Goal: Task Accomplishment & Management: Manage account settings

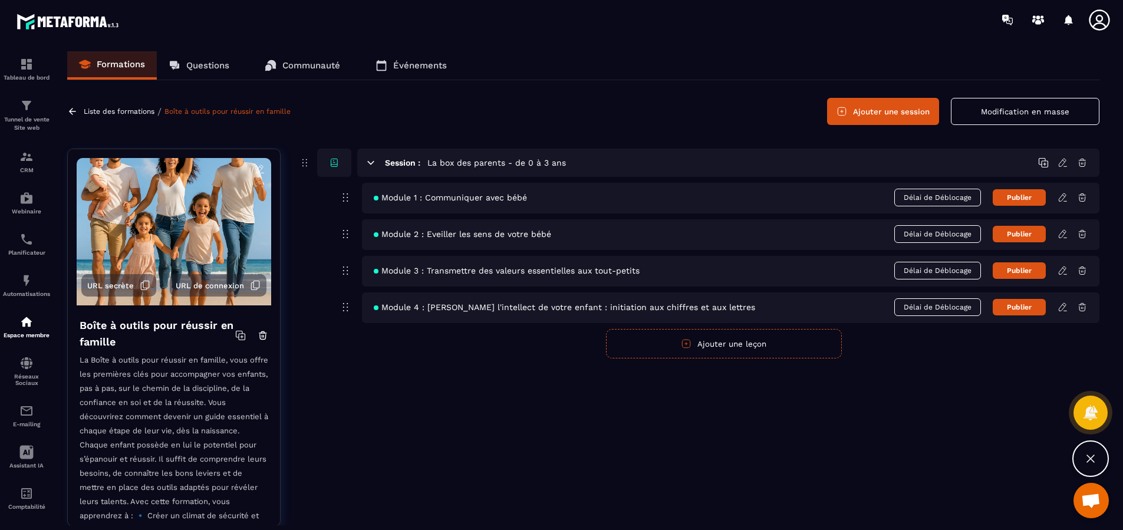
scroll to position [114, 0]
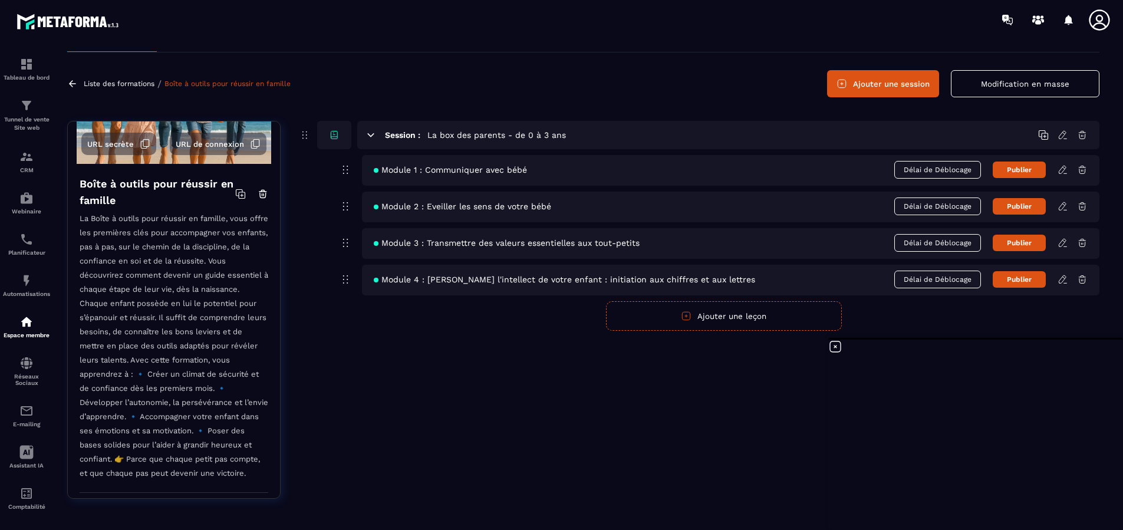
click at [404, 175] on div "Module 1 : Communiquer avec bébé Délai de Déblocage Publier" at bounding box center [730, 170] width 737 height 31
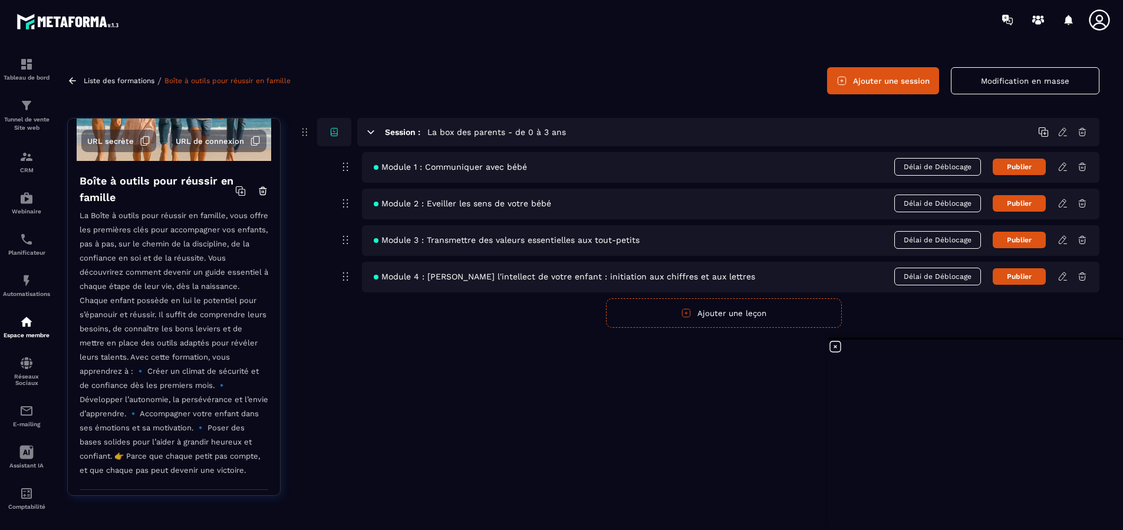
scroll to position [31, 0]
click at [836, 346] on icon at bounding box center [835, 346] width 14 height 14
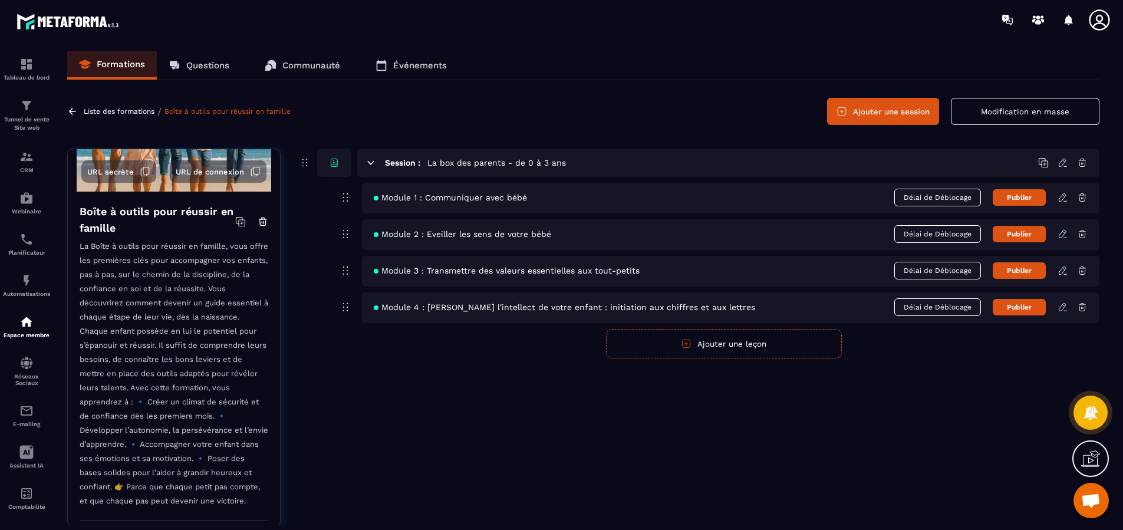
scroll to position [0, 0]
click at [1042, 166] on icon at bounding box center [1043, 162] width 11 height 11
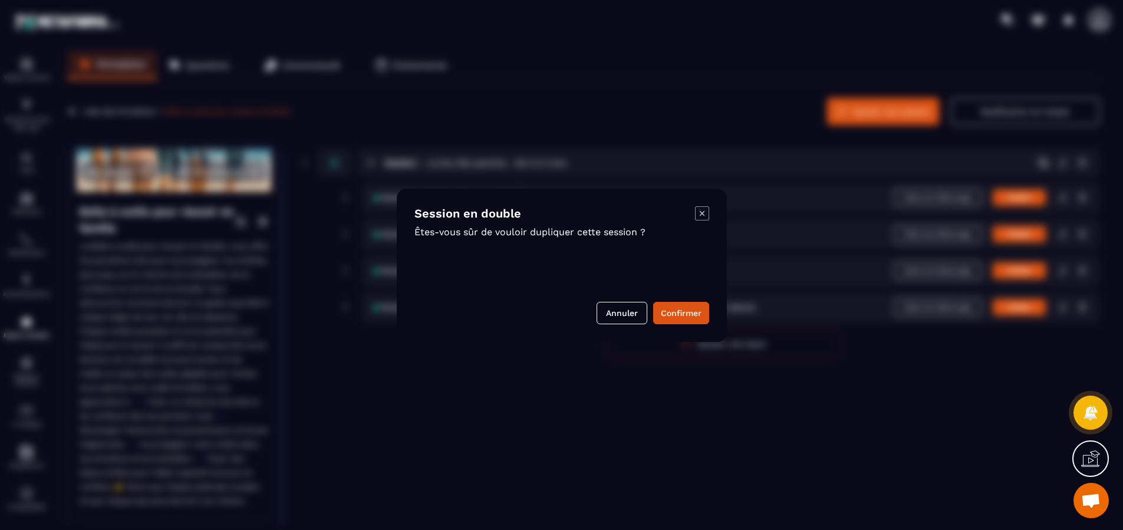
click at [634, 312] on button "Annuler" at bounding box center [621, 313] width 51 height 22
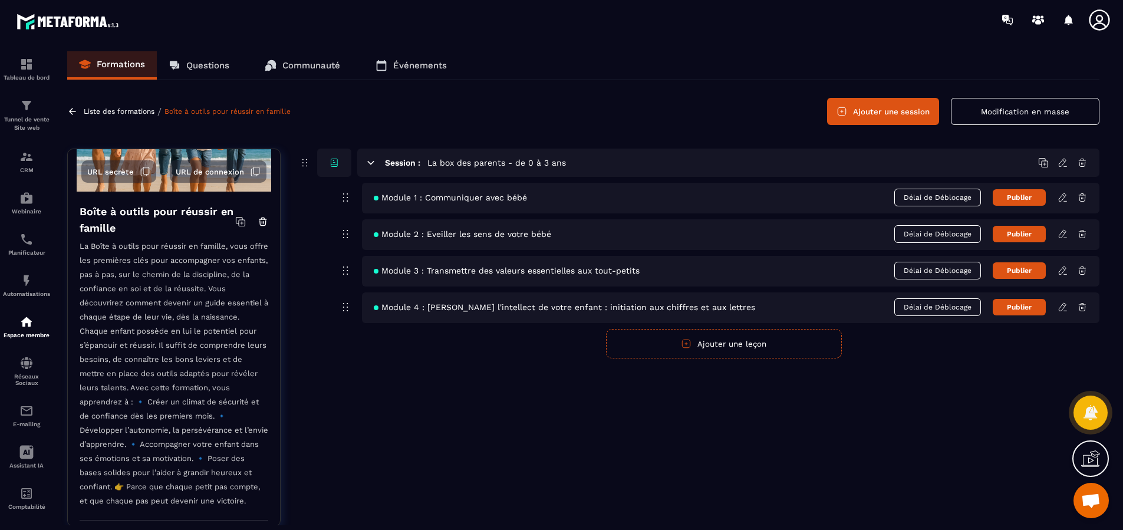
click at [1065, 199] on icon at bounding box center [1062, 197] width 11 height 11
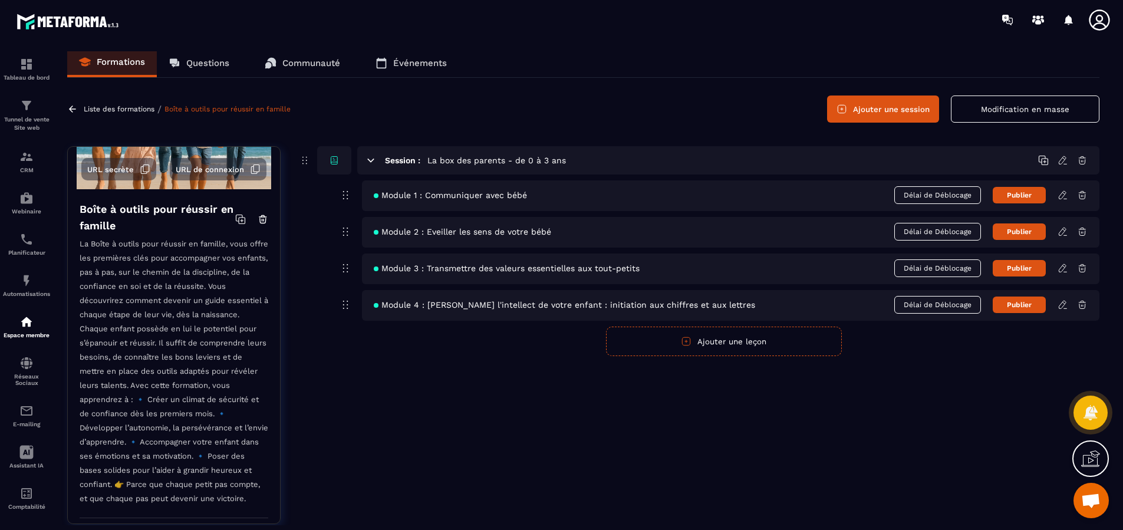
click at [1063, 194] on icon at bounding box center [1062, 195] width 11 height 11
click at [1060, 196] on icon at bounding box center [1062, 195] width 11 height 11
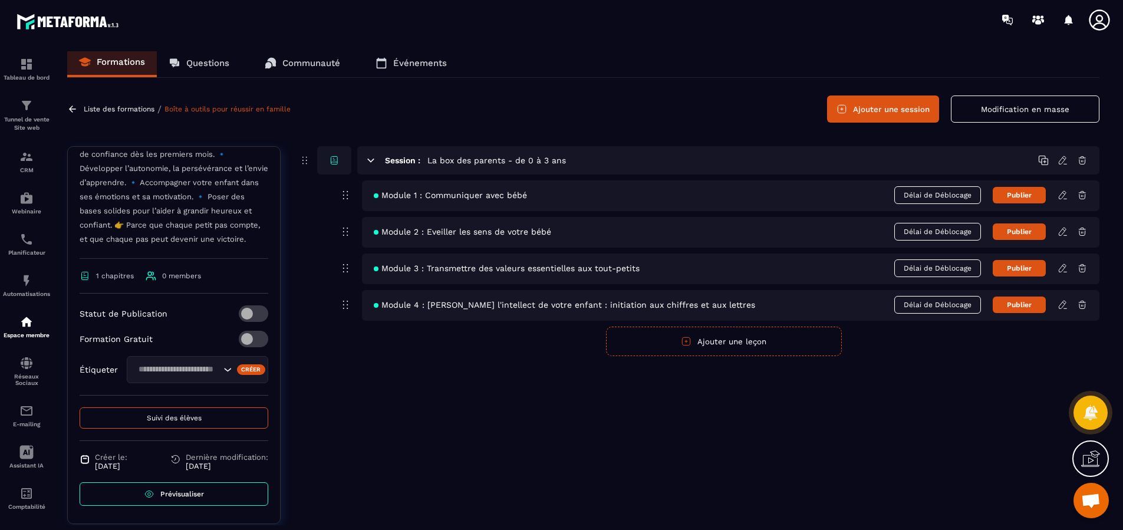
scroll to position [373, 0]
click at [253, 339] on span at bounding box center [253, 339] width 29 height 17
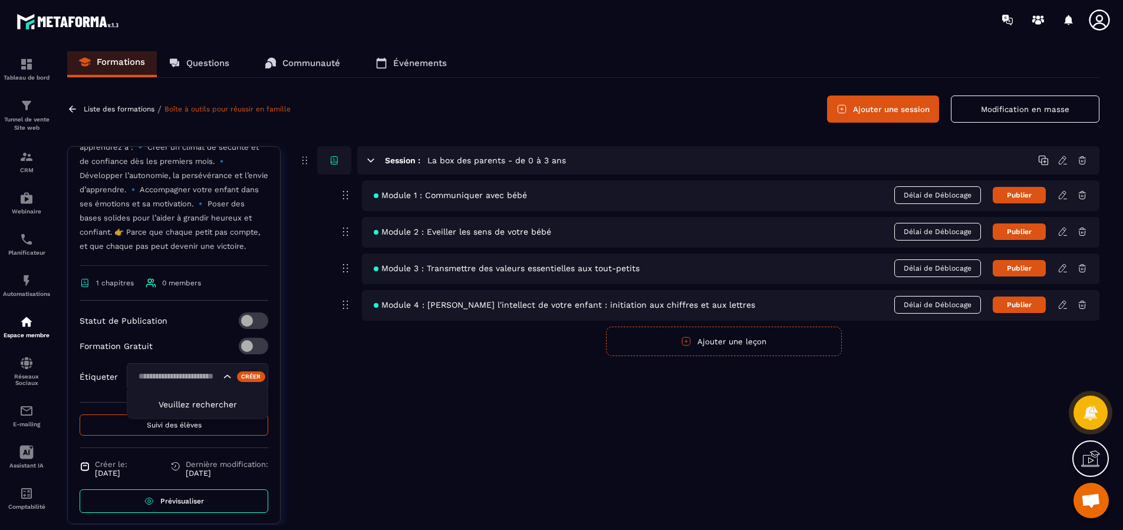
scroll to position [364, 0]
click at [222, 367] on div "Search for option" at bounding box center [197, 379] width 141 height 27
click at [220, 370] on div "Search for option" at bounding box center [197, 378] width 141 height 27
click at [244, 375] on div "Créer" at bounding box center [251, 378] width 29 height 11
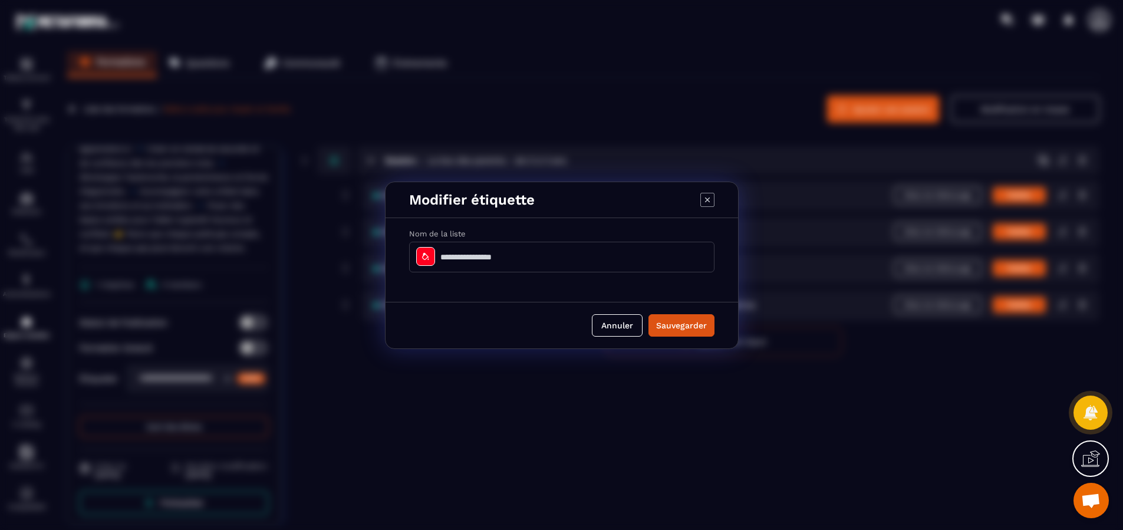
click at [489, 258] on input "Modal window" at bounding box center [561, 257] width 305 height 31
type input "*"
type input "**********"
click at [658, 326] on button "Sauvegarder" at bounding box center [681, 325] width 66 height 22
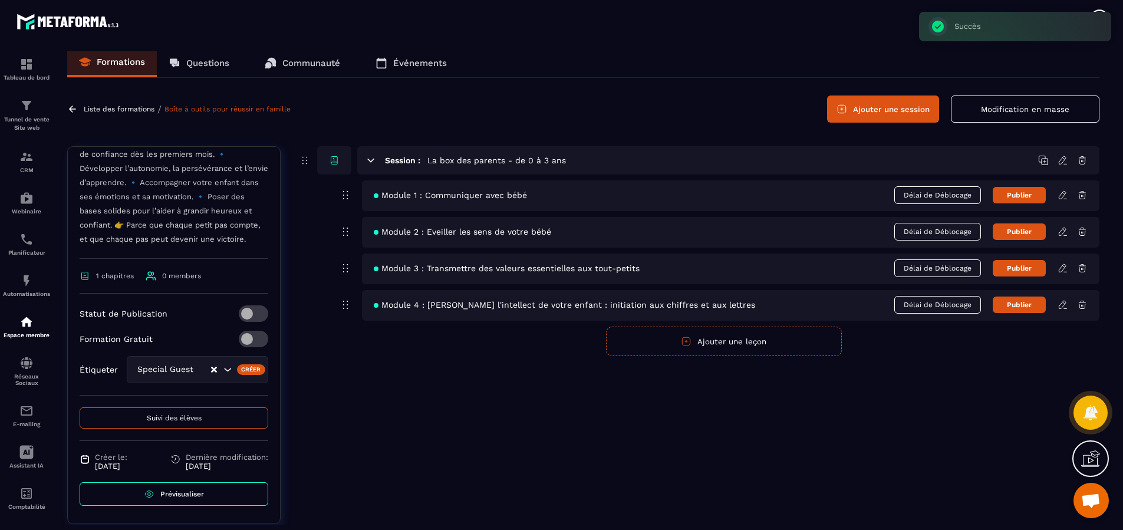
scroll to position [373, 0]
click at [217, 498] on link "Prévisualiser" at bounding box center [174, 494] width 189 height 24
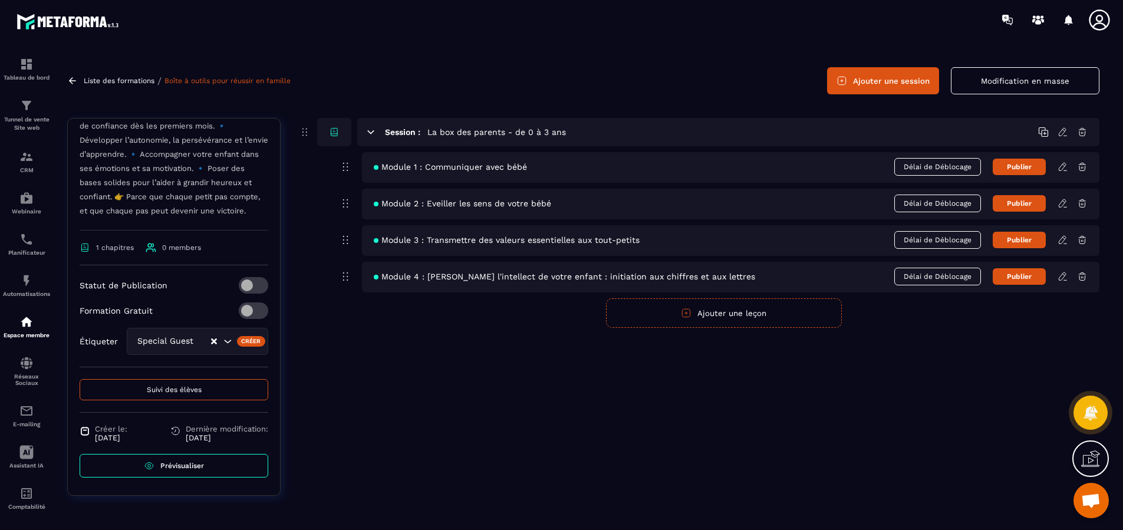
scroll to position [31, 0]
click at [240, 309] on span at bounding box center [253, 310] width 29 height 17
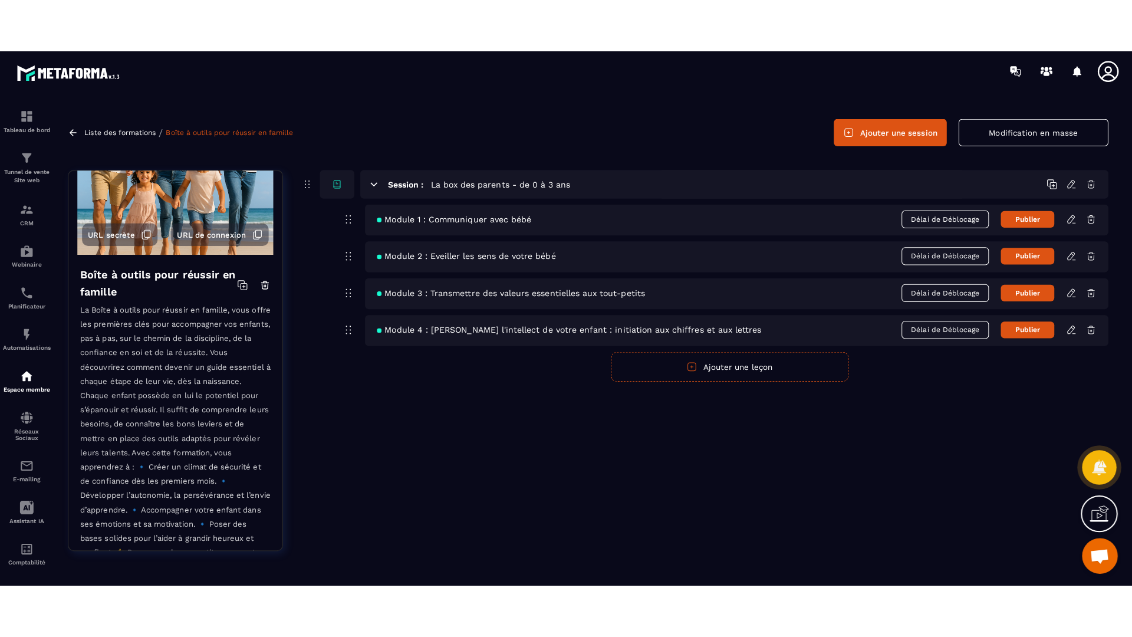
scroll to position [27, 0]
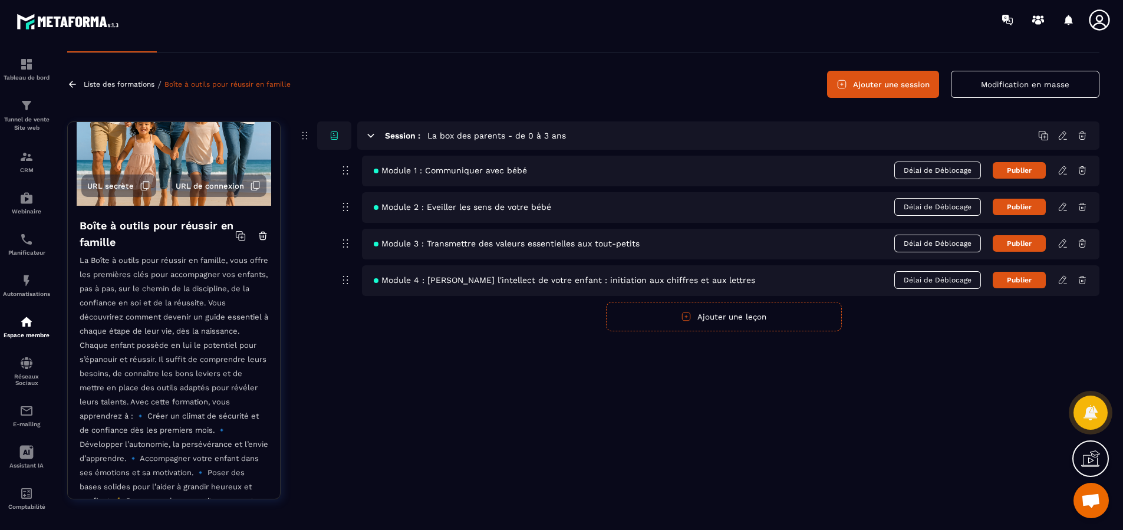
click at [1096, 461] on icon at bounding box center [1090, 458] width 19 height 19
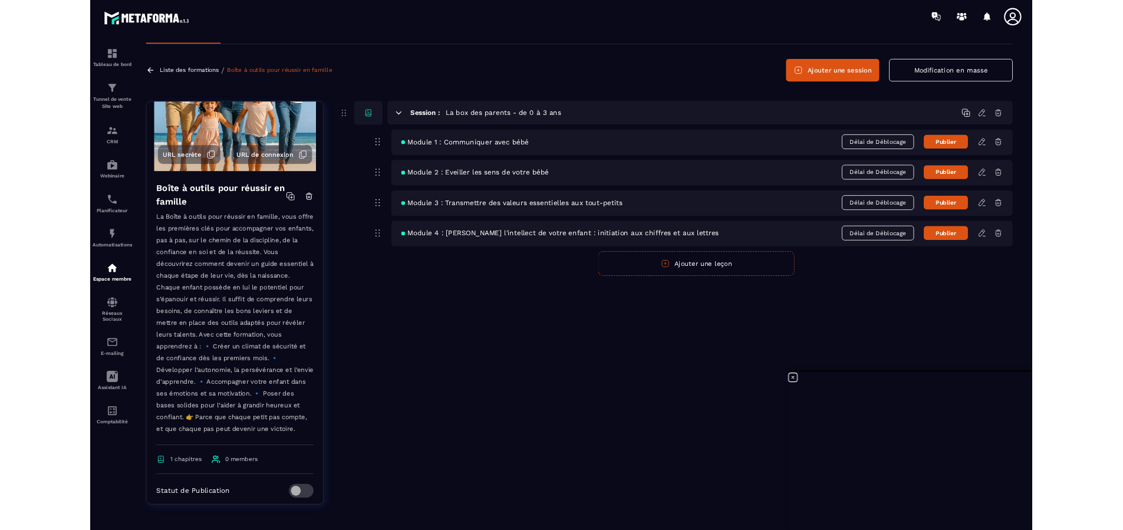
scroll to position [0, 0]
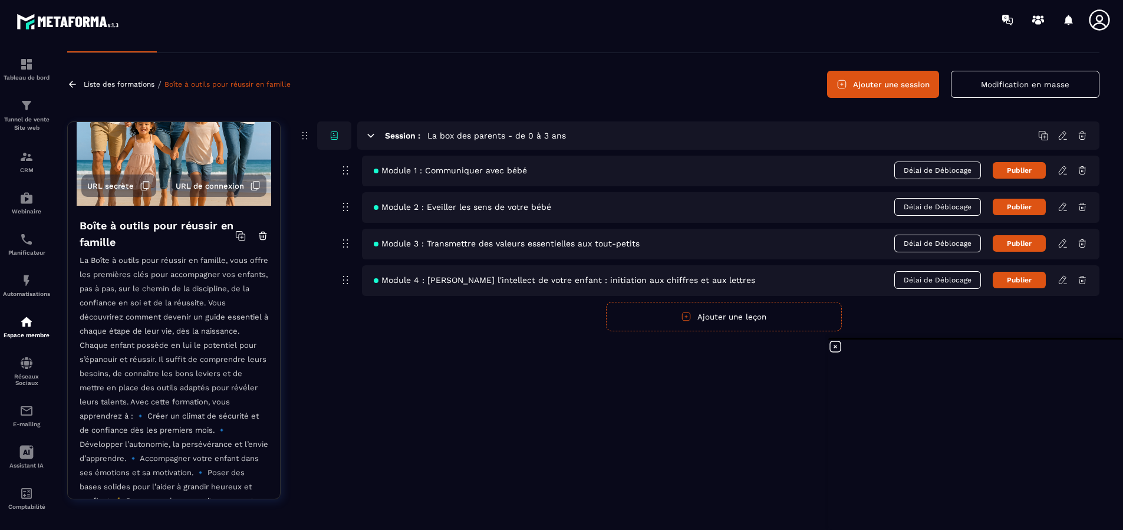
click at [835, 347] on icon at bounding box center [835, 346] width 14 height 14
click at [475, 177] on div "Module 1 : Communiquer avec bébé Délai de Déblocage Publier" at bounding box center [730, 171] width 737 height 31
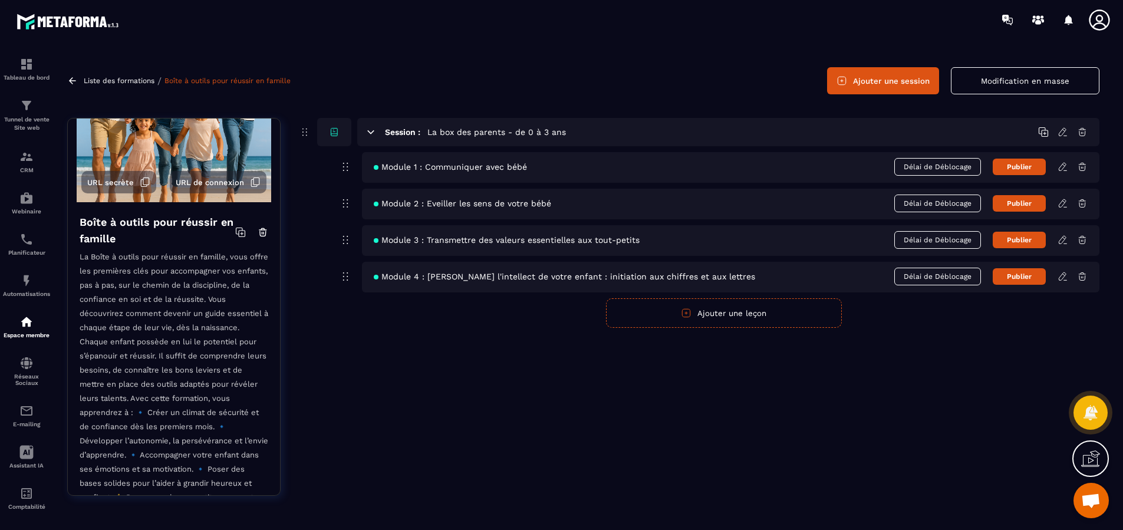
scroll to position [31, 0]
click at [74, 79] on icon at bounding box center [72, 80] width 11 height 11
